Goal: Task Accomplishment & Management: Manage account settings

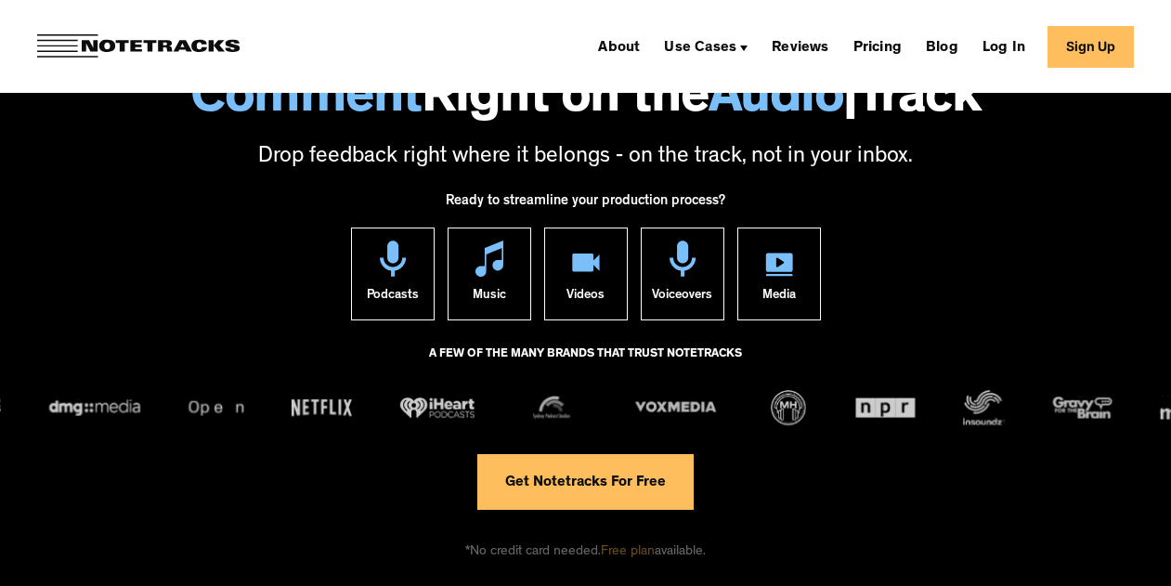
scroll to position [89, 0]
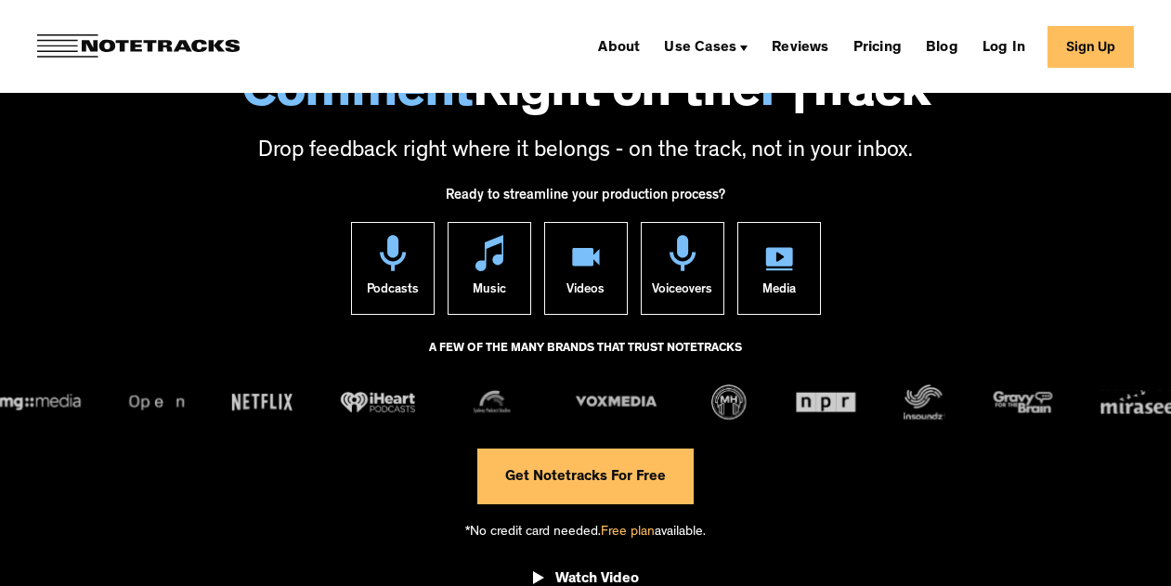
click at [533, 470] on link "Get Notetracks For Free" at bounding box center [585, 476] width 216 height 56
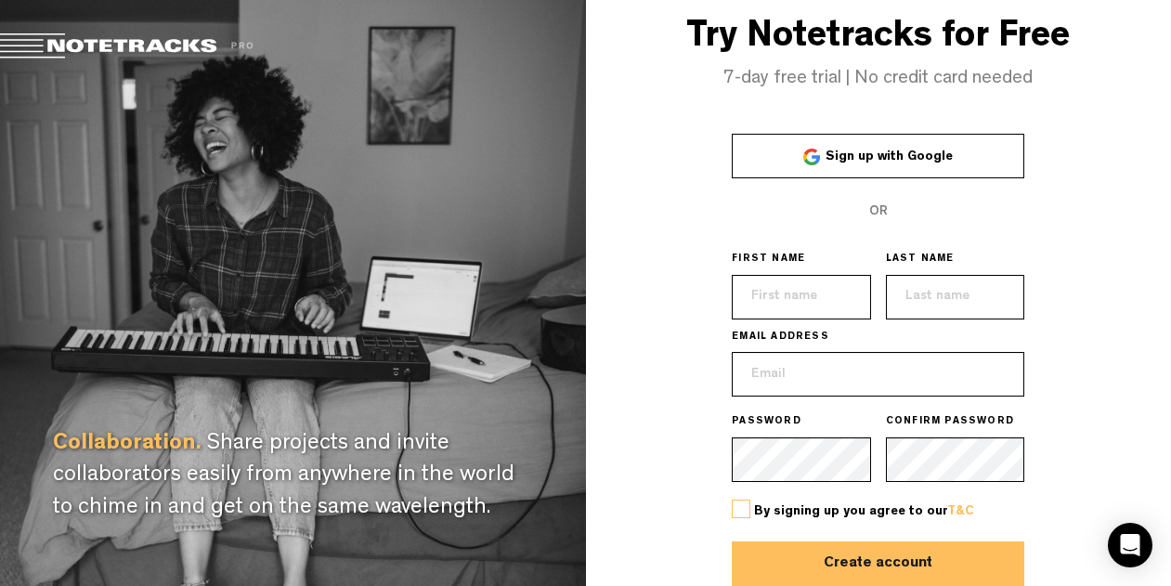
click at [785, 153] on link "Sign up with Google" at bounding box center [878, 156] width 292 height 45
click at [807, 281] on input "text" at bounding box center [801, 297] width 139 height 45
type input "[PERSON_NAME]"
type input "[EMAIL_ADDRESS][DOMAIN_NAME]"
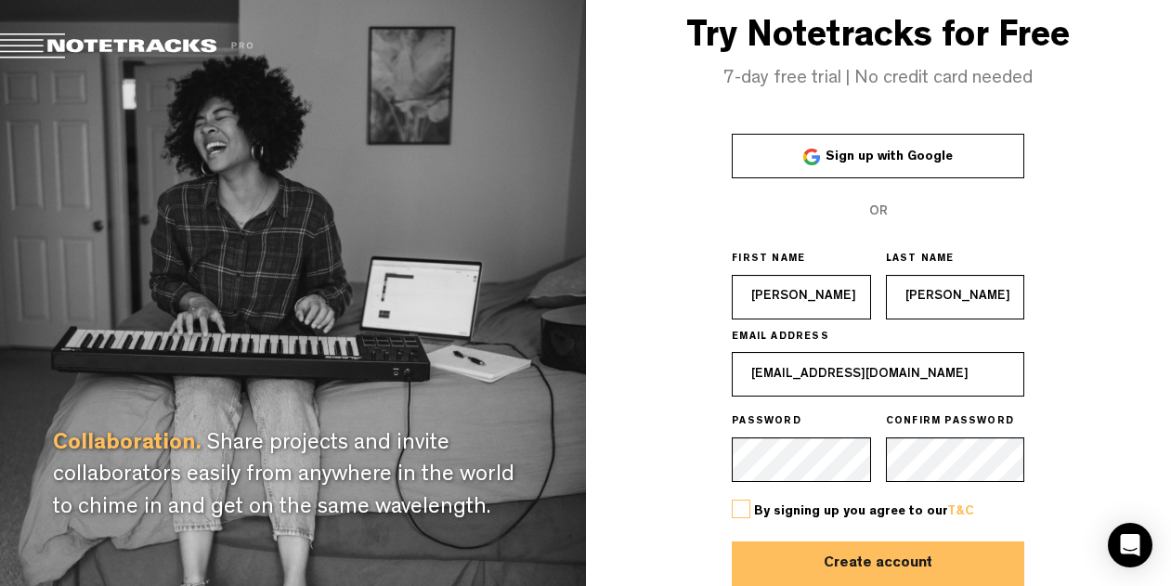
click at [864, 176] on link "Sign up with Google" at bounding box center [878, 156] width 292 height 45
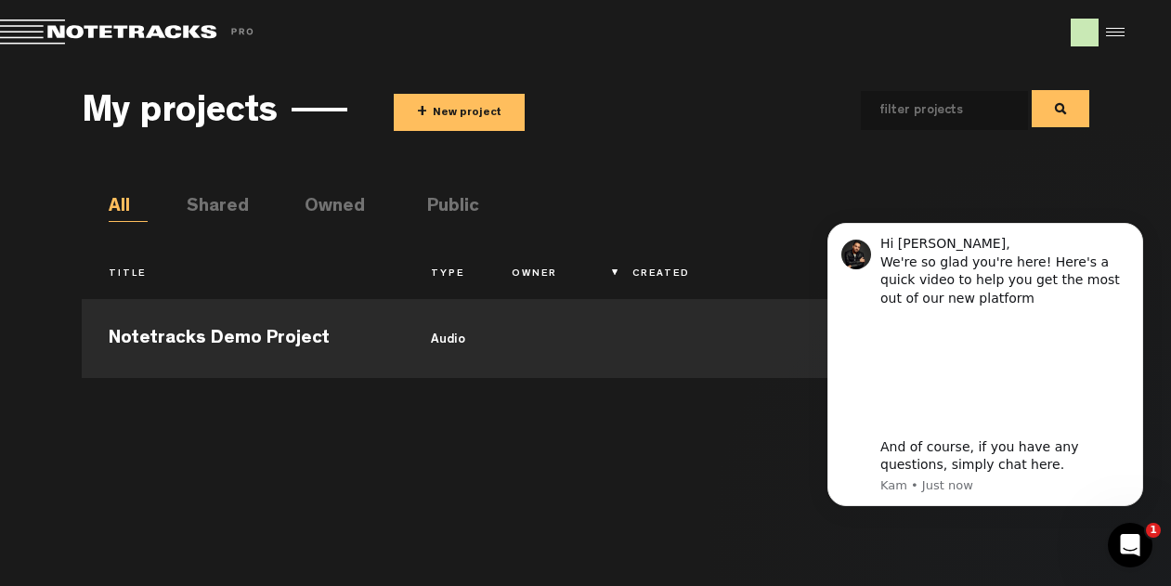
click at [450, 102] on button "+ New project" at bounding box center [459, 112] width 131 height 37
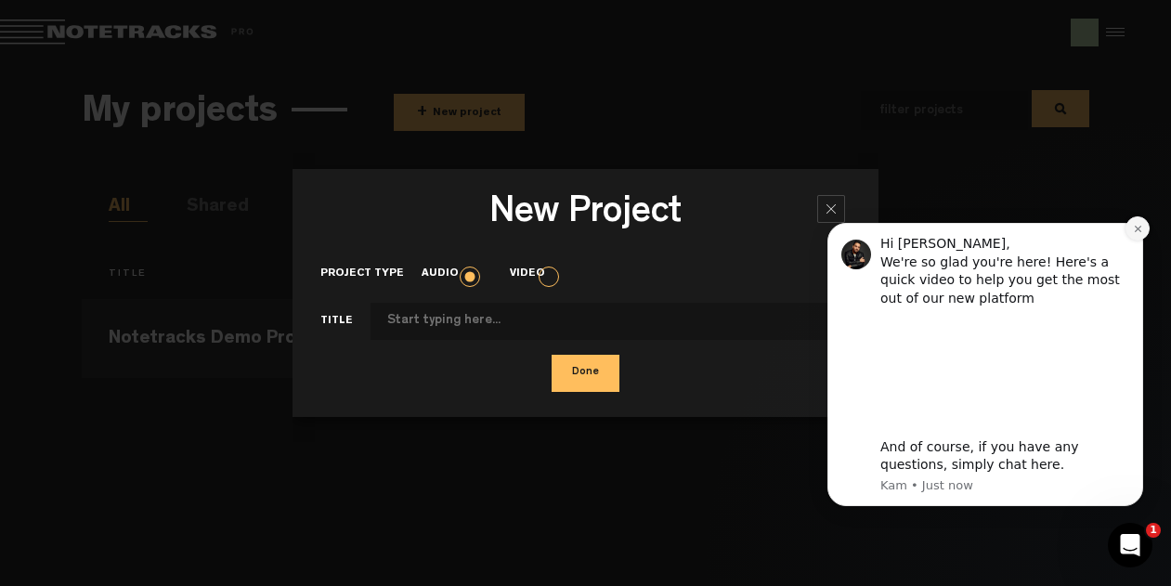
click at [1128, 233] on button "Dismiss notification" at bounding box center [1137, 228] width 24 height 24
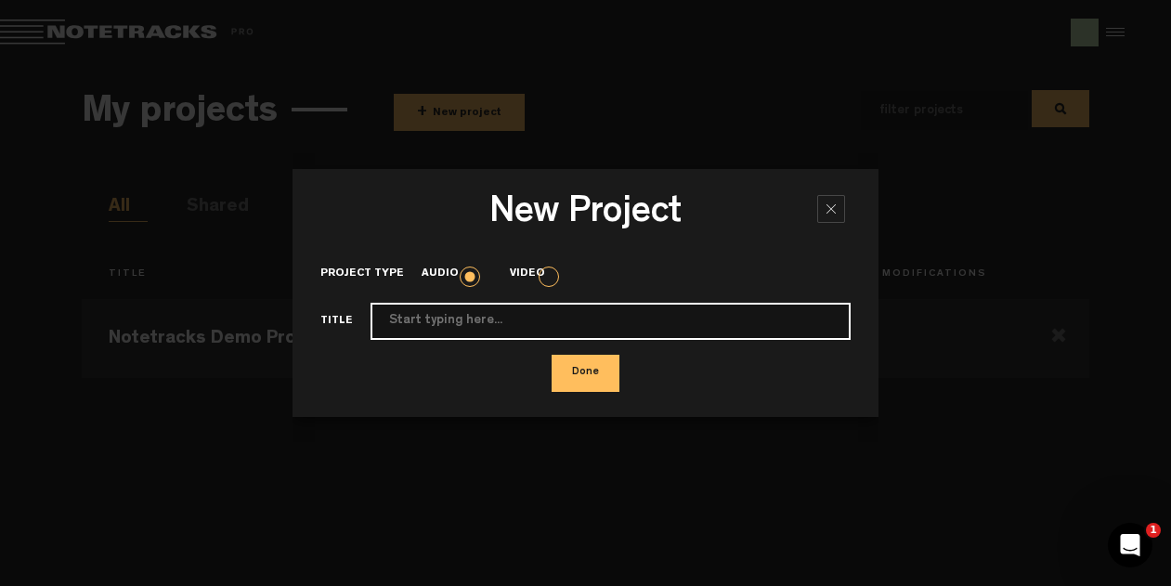
click at [526, 332] on input "Project type" at bounding box center [610, 321] width 480 height 37
type input "Grad School"
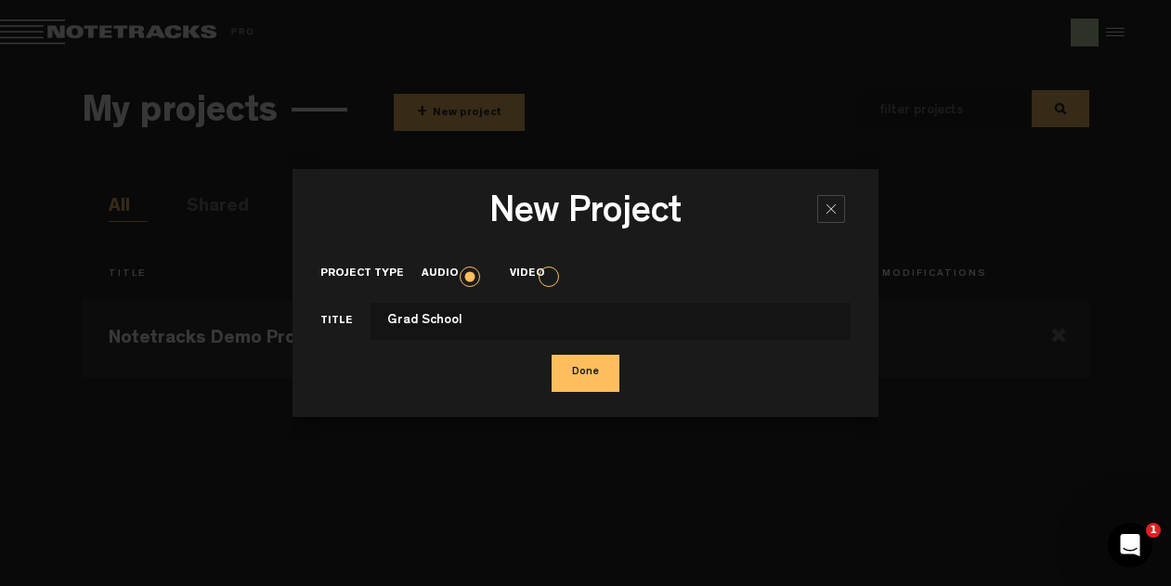
click at [552, 365] on button "Done" at bounding box center [586, 373] width 68 height 37
click at [563, 368] on div "New Project × Project type Audio Video Title Grad School Done" at bounding box center [585, 293] width 586 height 586
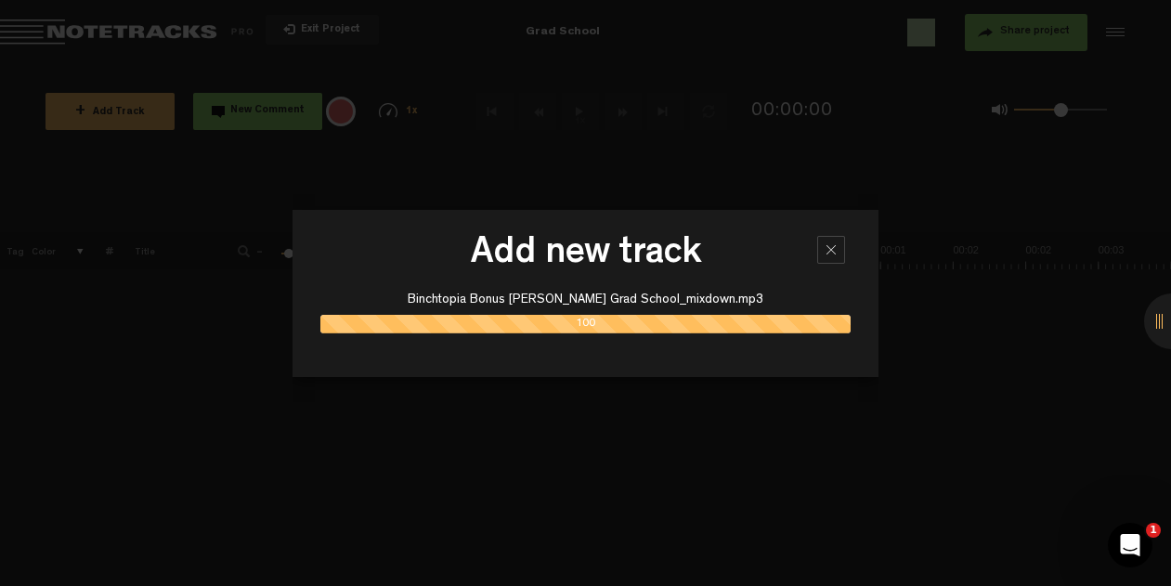
click at [928, 338] on div at bounding box center [585, 293] width 1171 height 586
click at [788, 325] on div "100" at bounding box center [585, 324] width 530 height 19
click at [840, 262] on div at bounding box center [831, 250] width 28 height 28
click at [829, 258] on div at bounding box center [831, 250] width 28 height 28
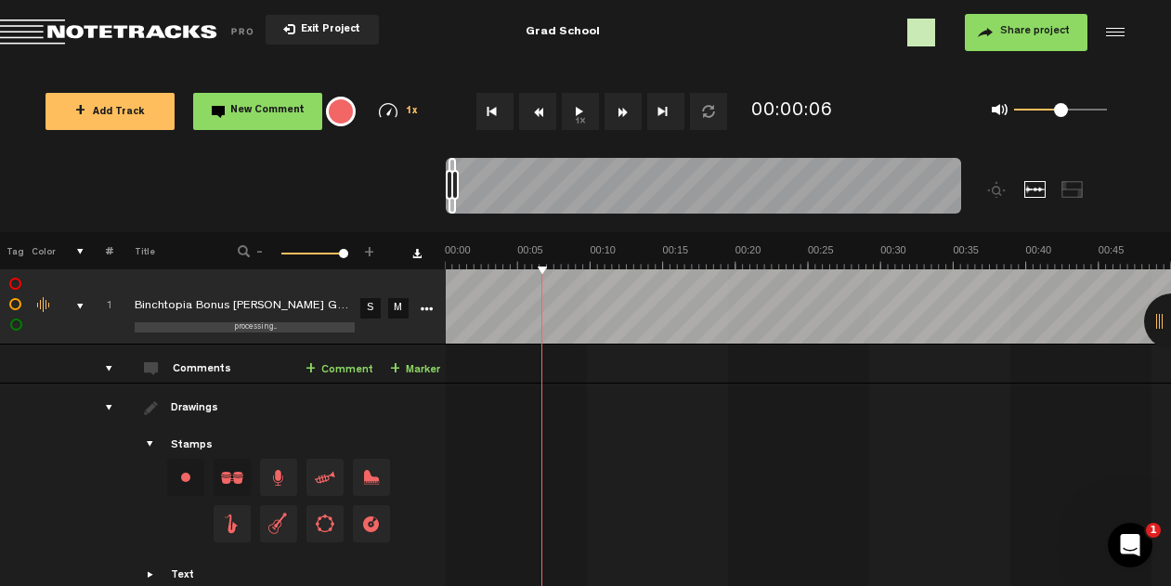
click at [146, 440] on span "Showcase stamps" at bounding box center [151, 444] width 15 height 15
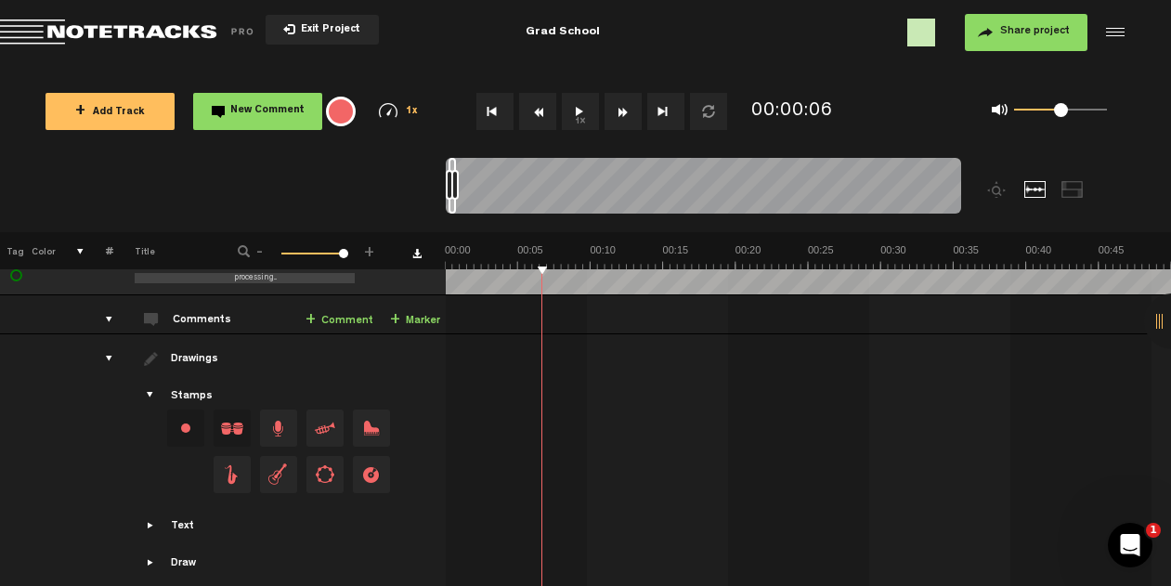
scroll to position [72, 0]
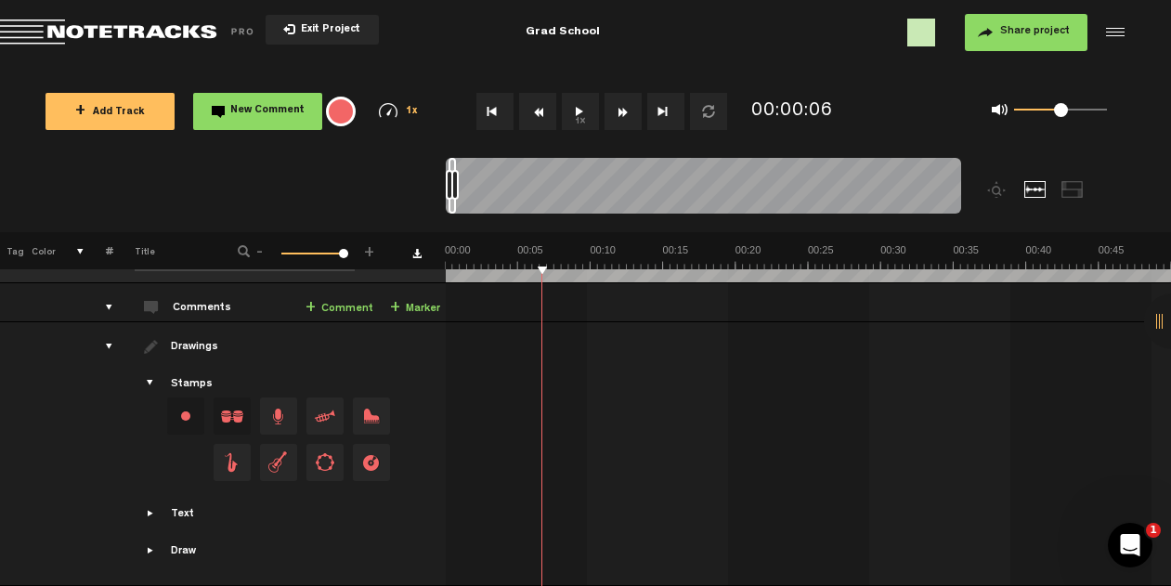
click at [143, 506] on div "Text Intro Outro Verse Chorus Bridge Custom" at bounding box center [279, 514] width 323 height 17
click at [154, 506] on span "Showcase text" at bounding box center [151, 513] width 15 height 15
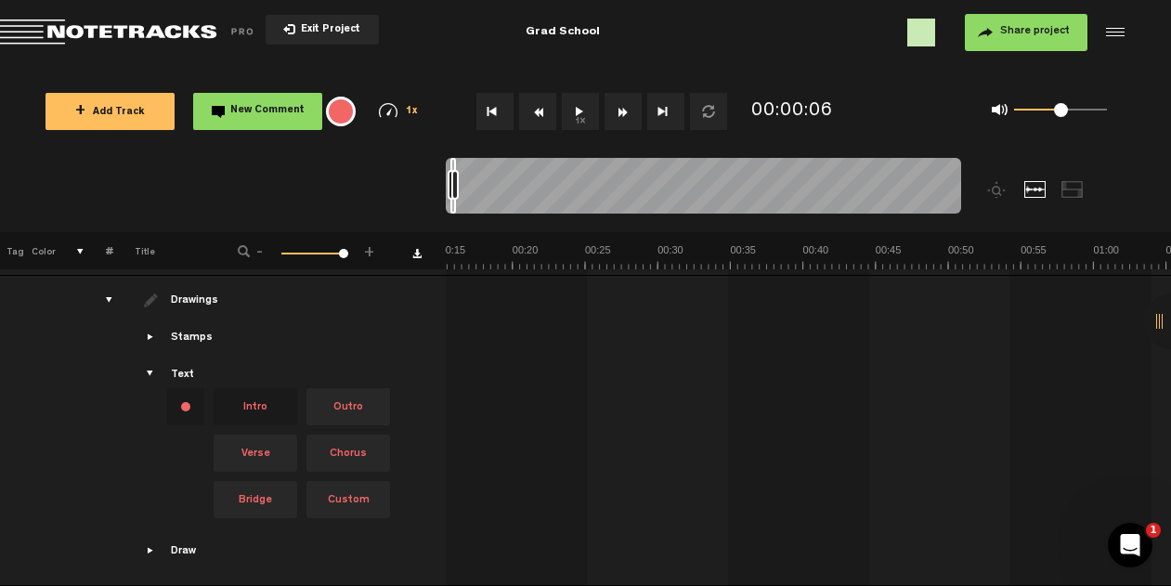
scroll to position [116, 0]
click at [148, 544] on span "Showcase draw menu" at bounding box center [151, 550] width 15 height 15
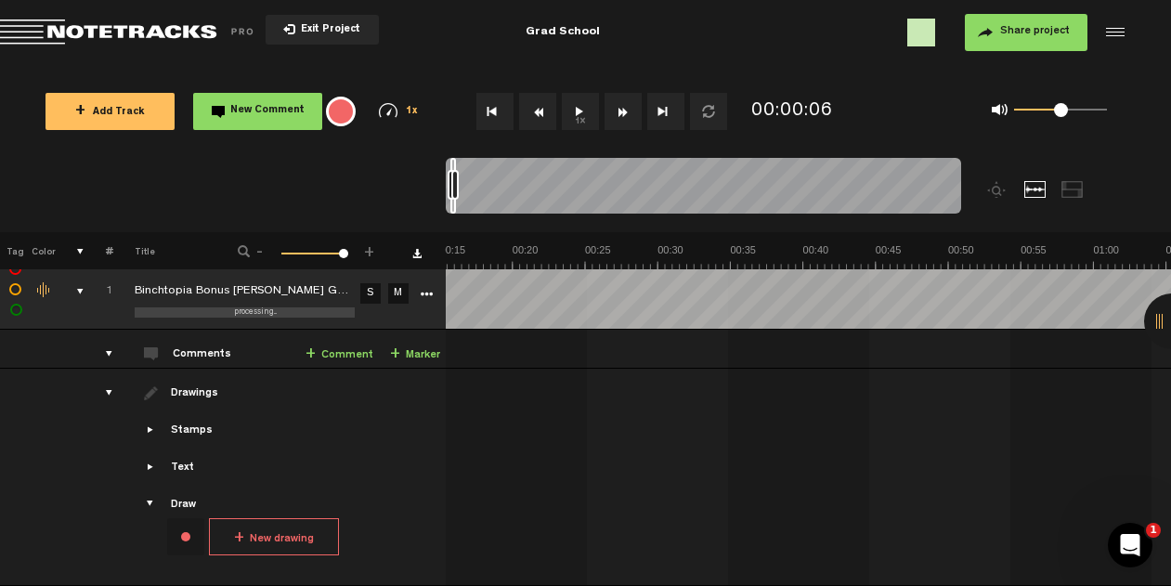
scroll to position [0, 0]
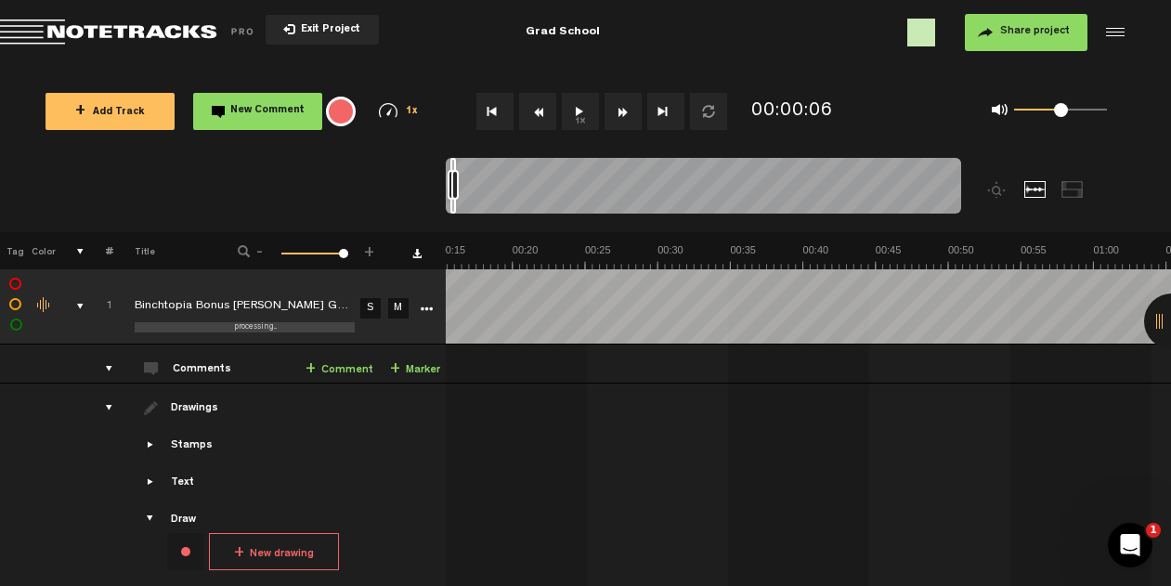
click at [103, 360] on div "comments" at bounding box center [101, 368] width 29 height 19
click at [103, 368] on div "comments" at bounding box center [101, 368] width 29 height 19
click at [339, 113] on div "{{ tooltip_message }}" at bounding box center [341, 112] width 30 height 30
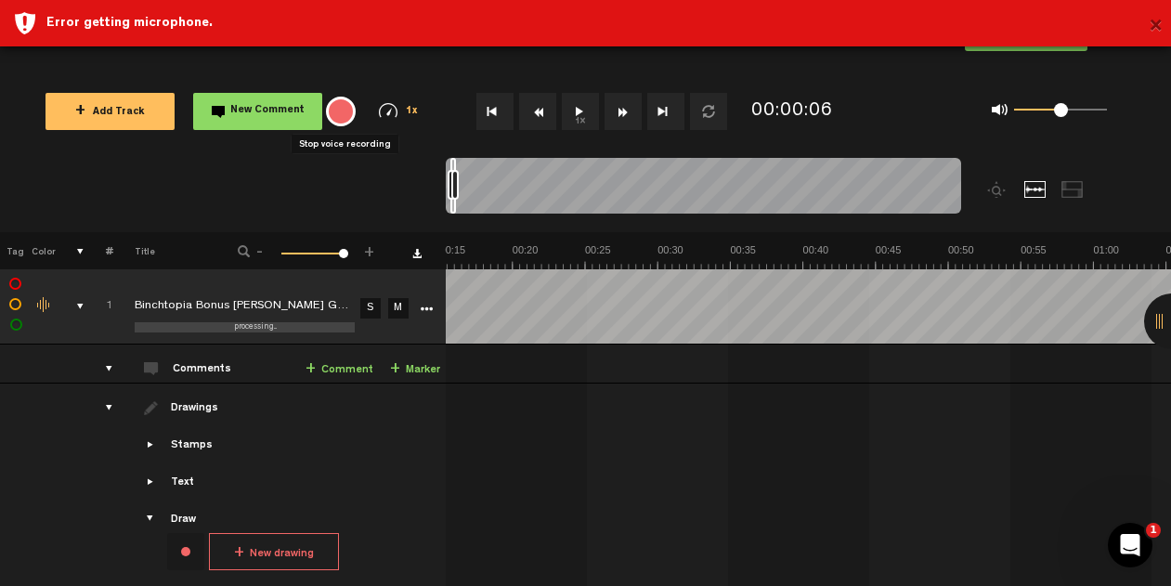
click at [1156, 24] on button "×" at bounding box center [1156, 26] width 14 height 37
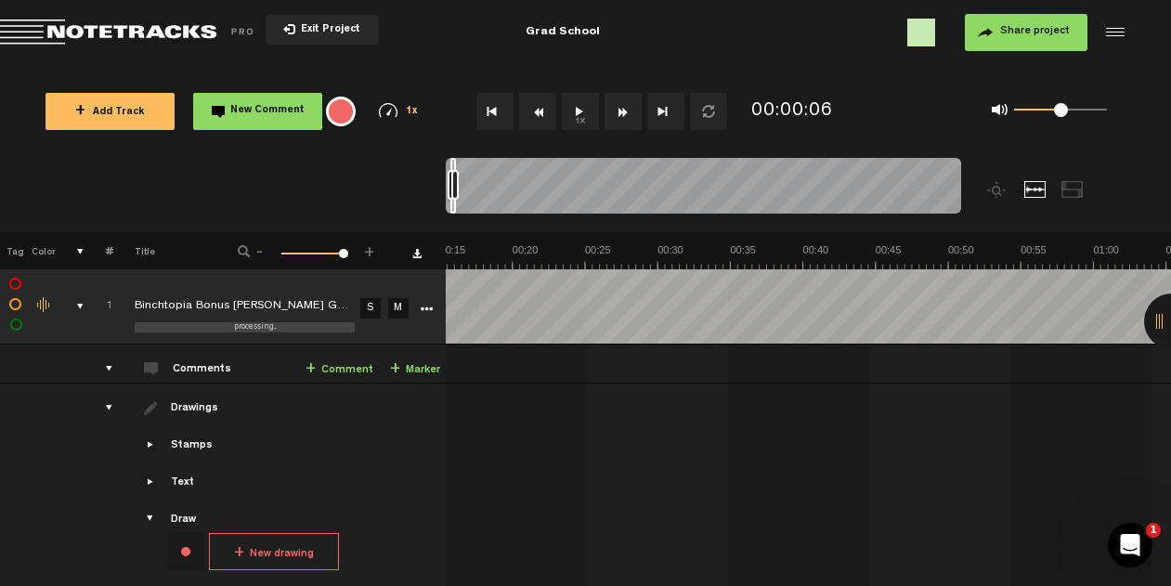
click at [1113, 30] on div at bounding box center [1112, 33] width 28 height 28
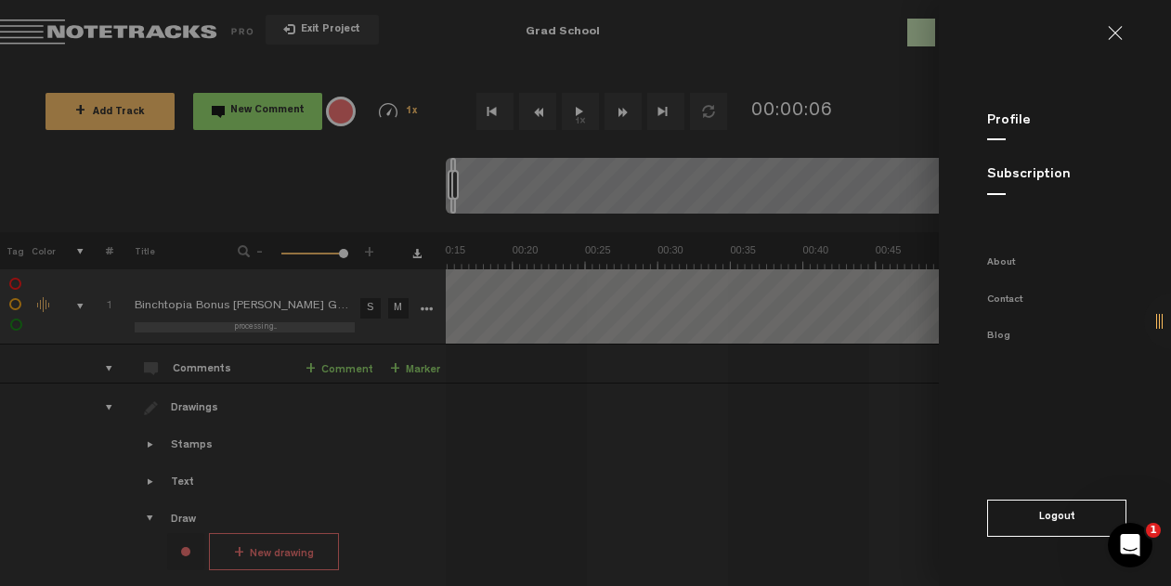
click at [999, 163] on md-sidenav "Profile Subscription About Contact Blog Logout" at bounding box center [1055, 293] width 232 height 586
click at [1000, 133] on md-sidenav "Profile Subscription About Contact Blog Logout" at bounding box center [1055, 293] width 232 height 586
click at [1000, 122] on link "Profile" at bounding box center [1009, 121] width 44 height 14
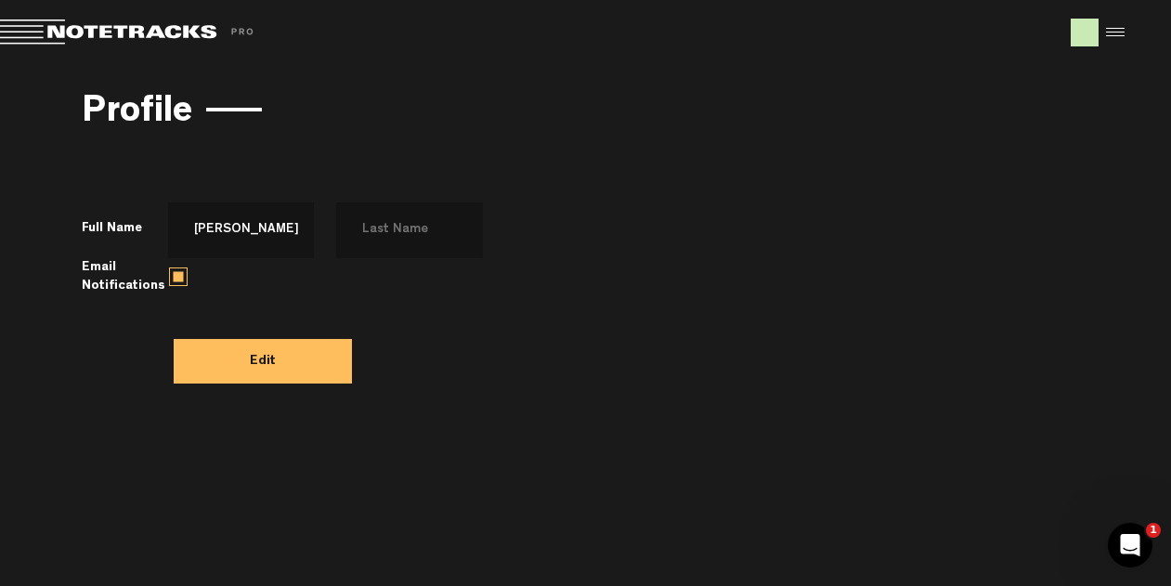
click at [1115, 37] on div at bounding box center [1112, 33] width 28 height 28
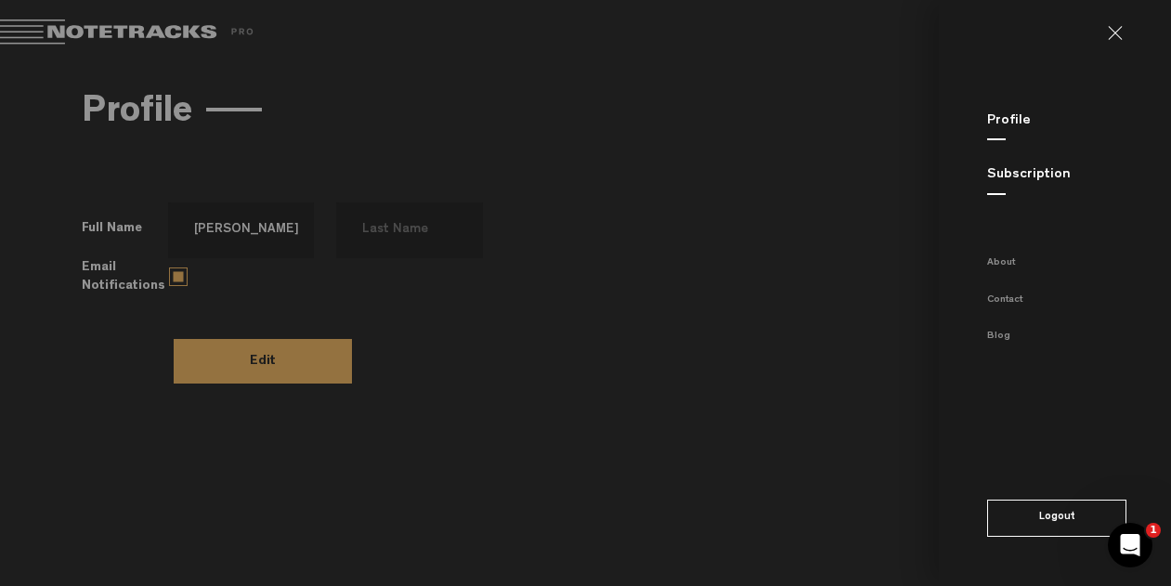
click at [1038, 173] on link "Subscription" at bounding box center [1029, 175] width 84 height 14
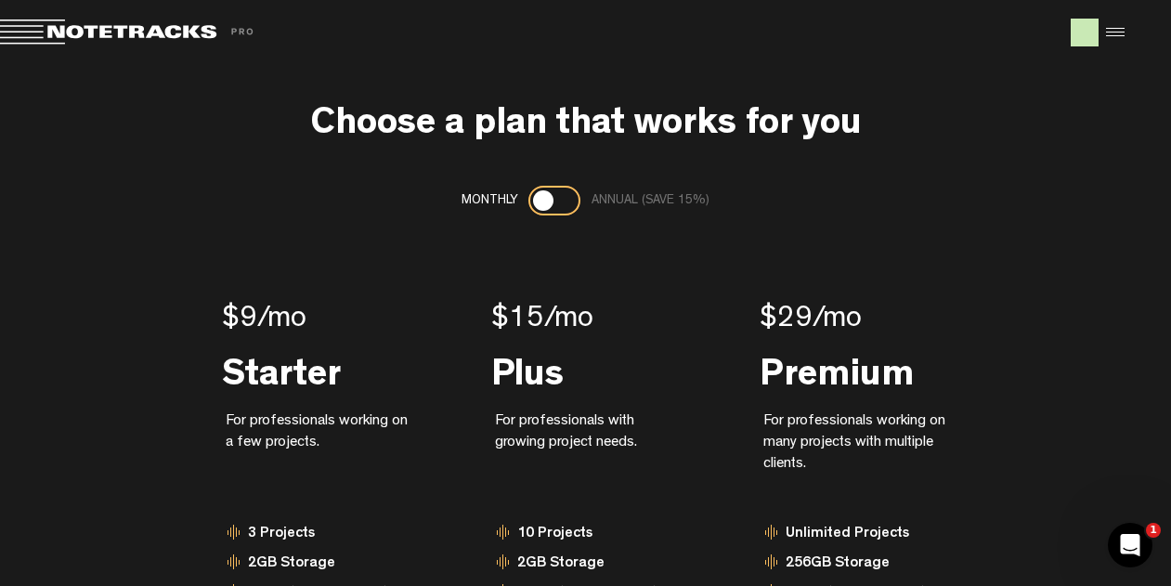
click at [1074, 32] on img at bounding box center [1085, 33] width 28 height 28
click at [1103, 33] on div at bounding box center [1112, 33] width 28 height 28
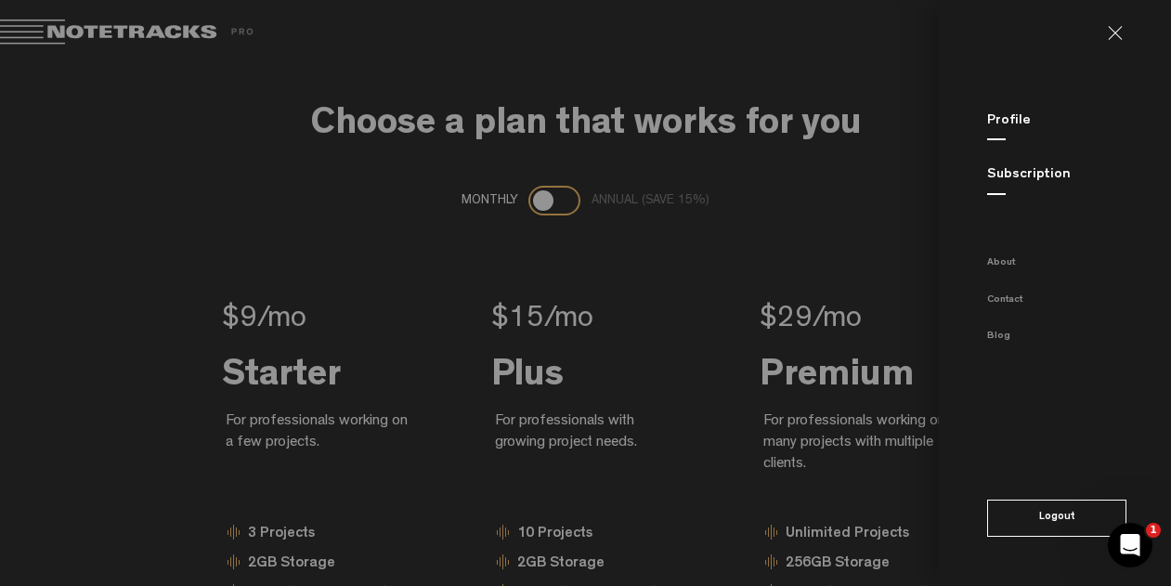
click at [1012, 523] on button "Logout" at bounding box center [1056, 518] width 139 height 37
